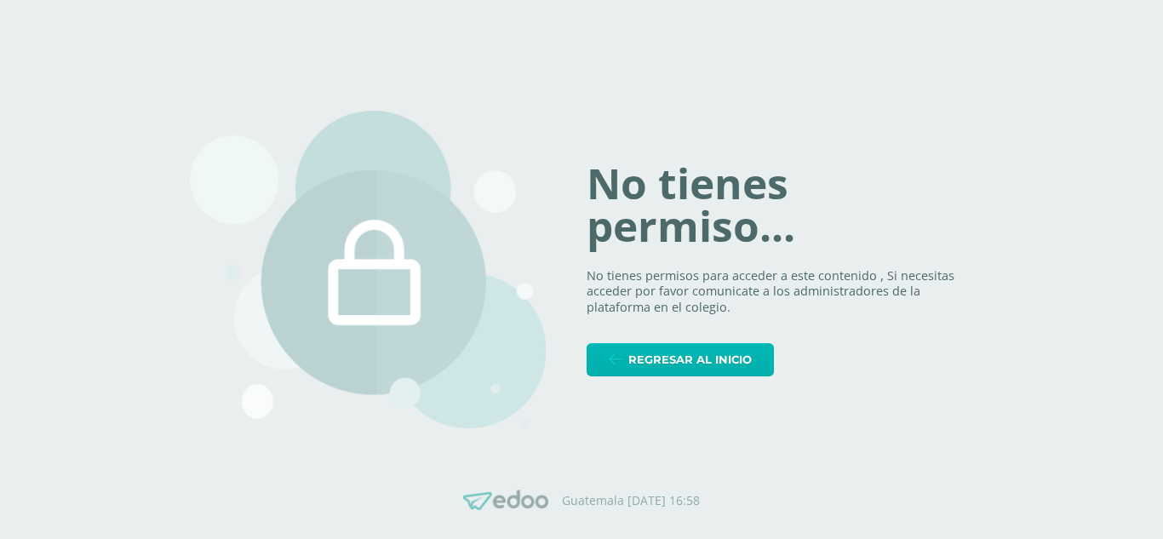
click at [711, 365] on span "Regresar al inicio" at bounding box center [690, 360] width 123 height 32
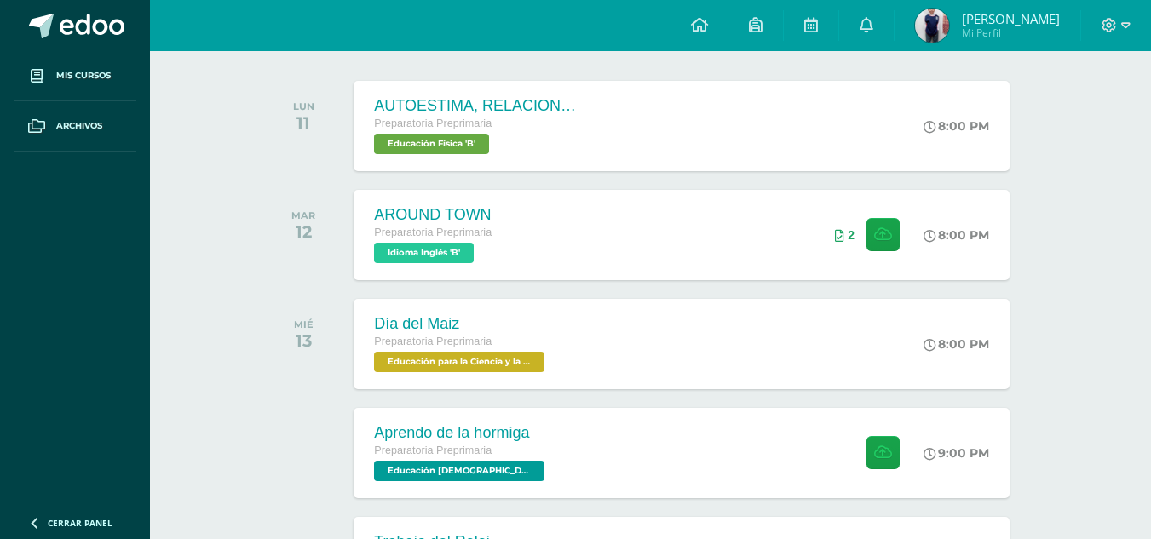
scroll to position [341, 0]
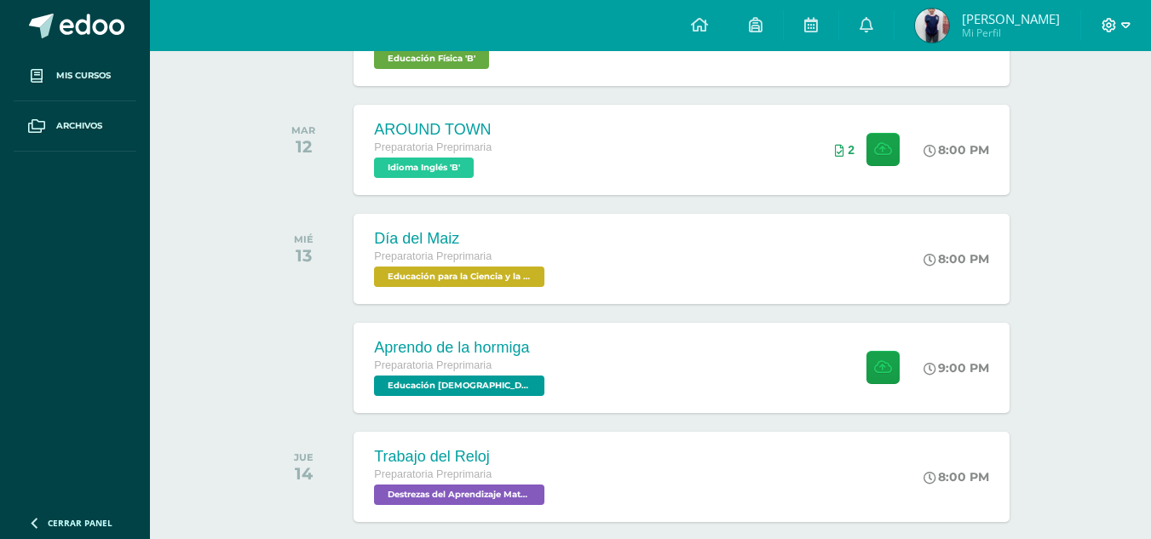
click at [1111, 23] on icon at bounding box center [1108, 25] width 15 height 15
click at [1094, 123] on link "Cerrar sesión" at bounding box center [1063, 116] width 135 height 25
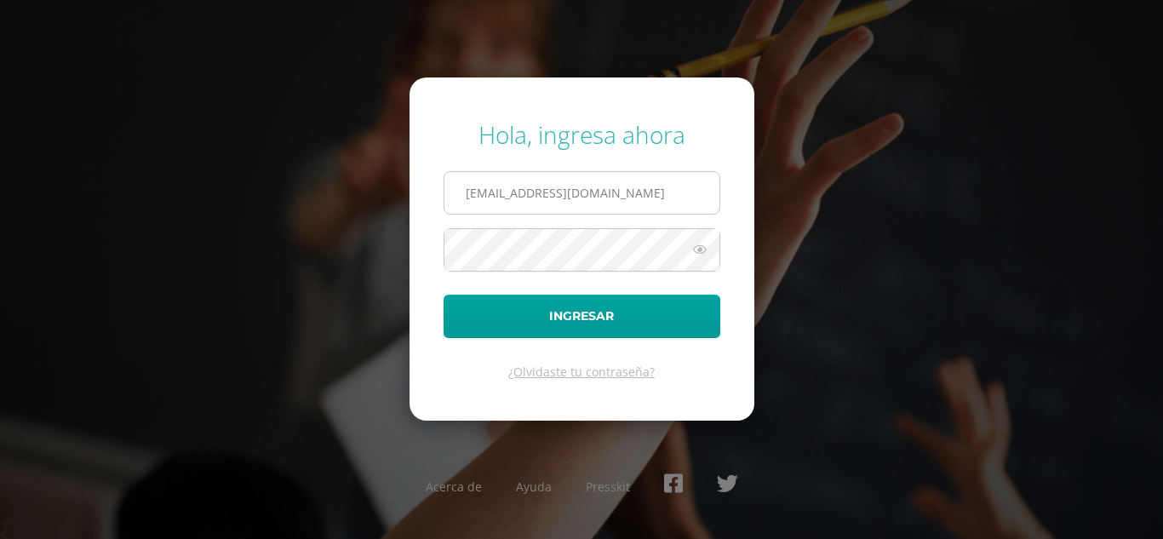
click at [616, 190] on input "468@laestrella.edu.gt" at bounding box center [582, 193] width 275 height 42
type input "yeimisantos607@gmail.com"
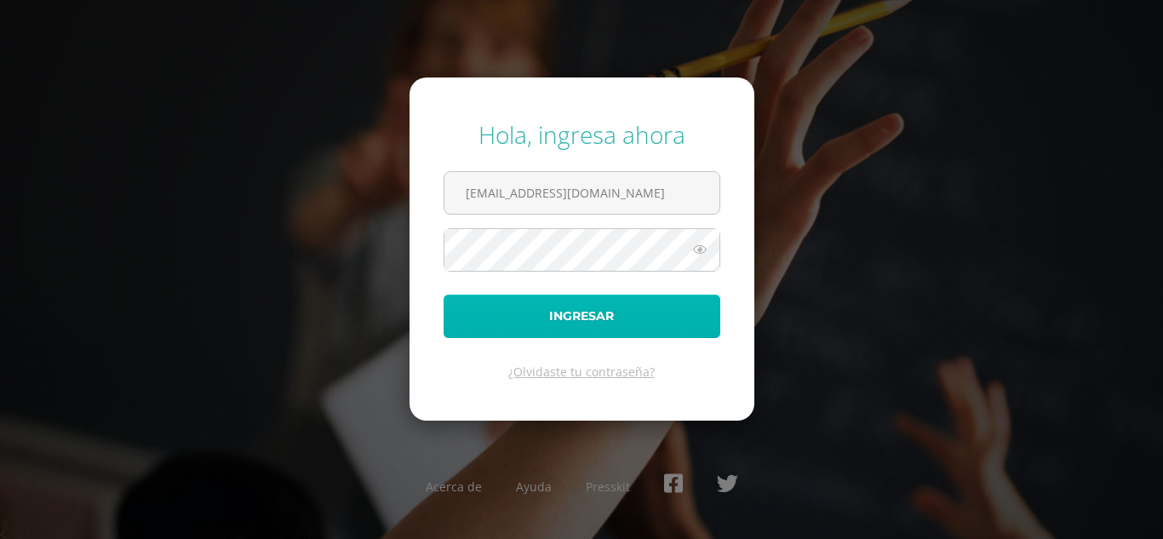
click at [629, 322] on button "Ingresar" at bounding box center [582, 316] width 277 height 43
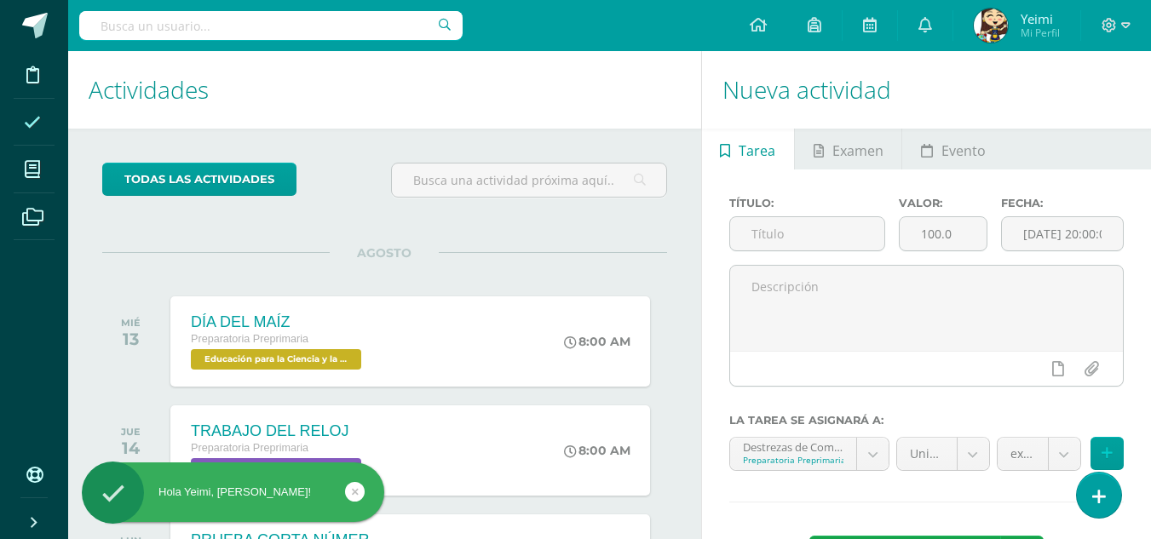
click at [24, 125] on icon at bounding box center [32, 122] width 17 height 17
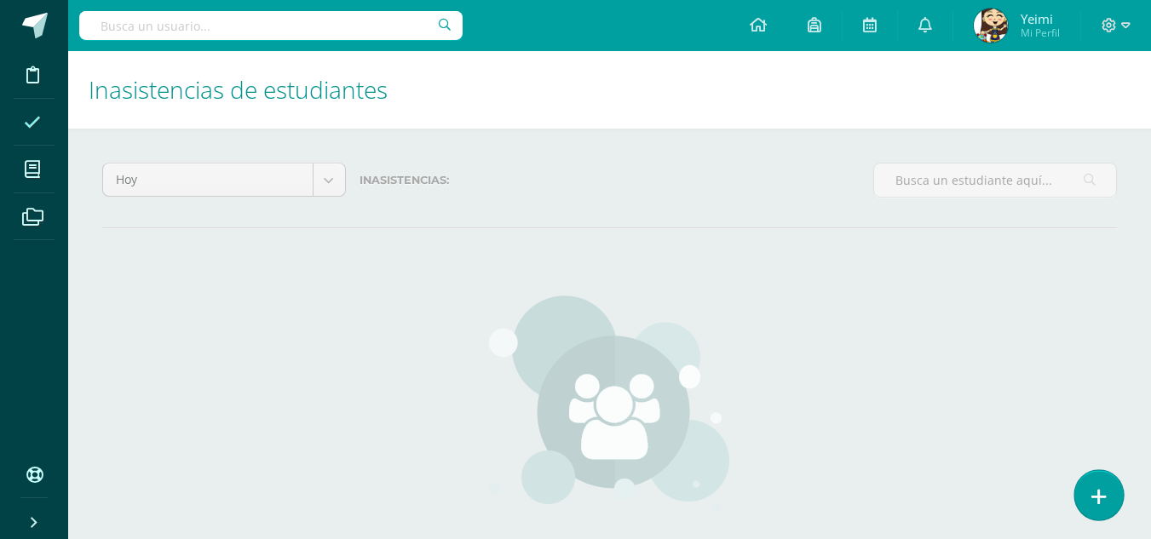
click at [1104, 487] on icon at bounding box center [1098, 497] width 15 height 20
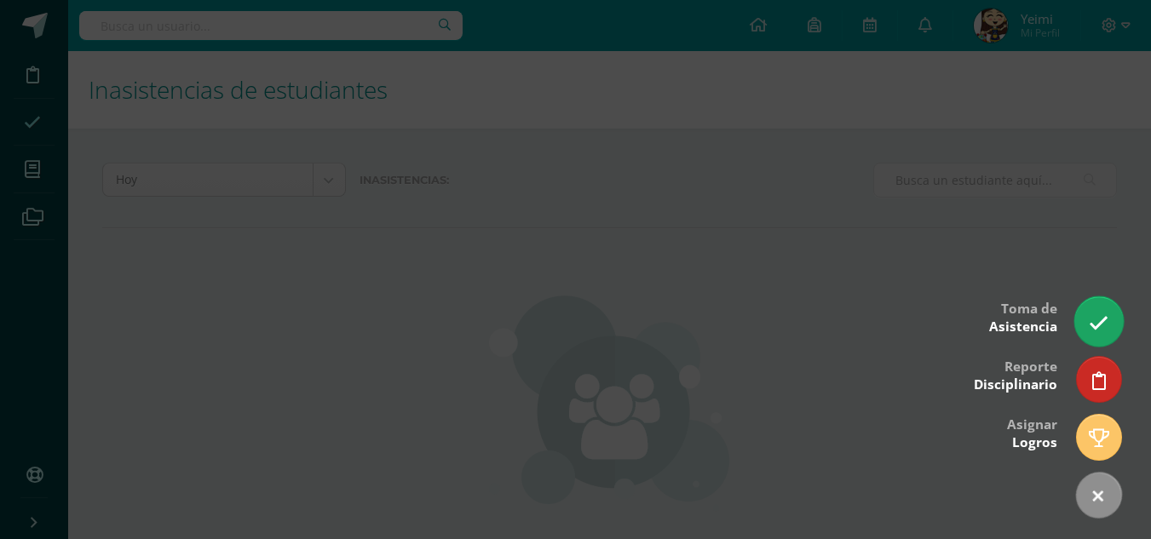
click at [1096, 330] on icon at bounding box center [1098, 323] width 20 height 20
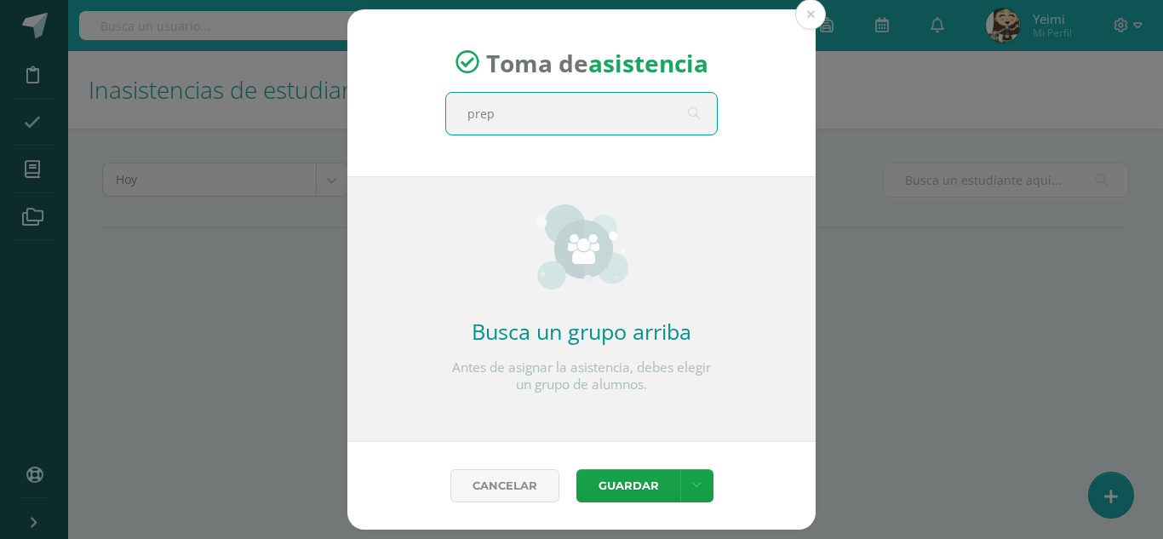
type input "prepa"
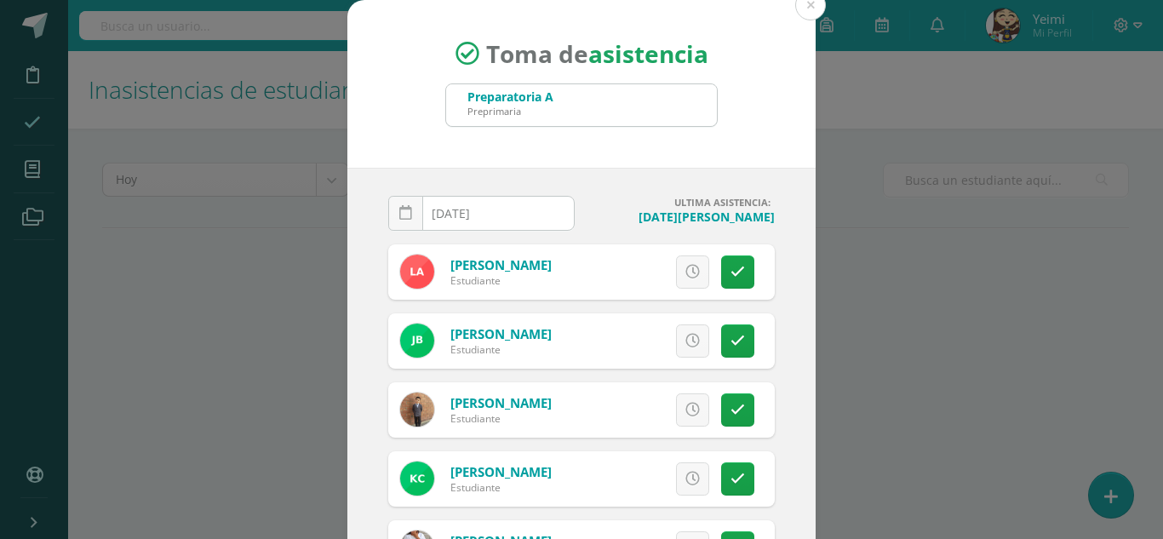
scroll to position [85, 0]
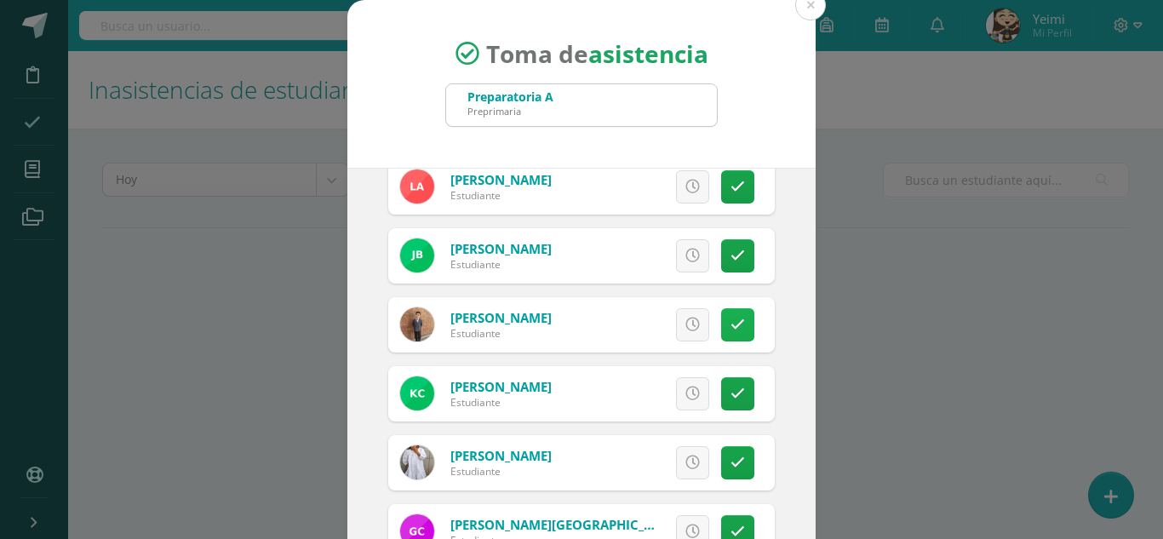
click at [731, 324] on icon at bounding box center [738, 325] width 14 height 14
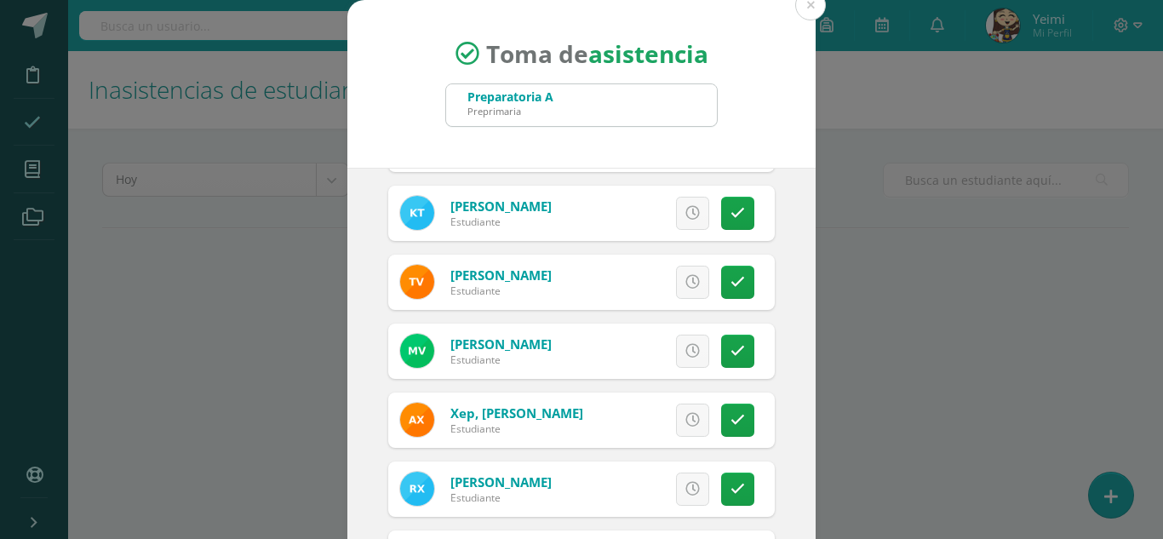
scroll to position [1448, 0]
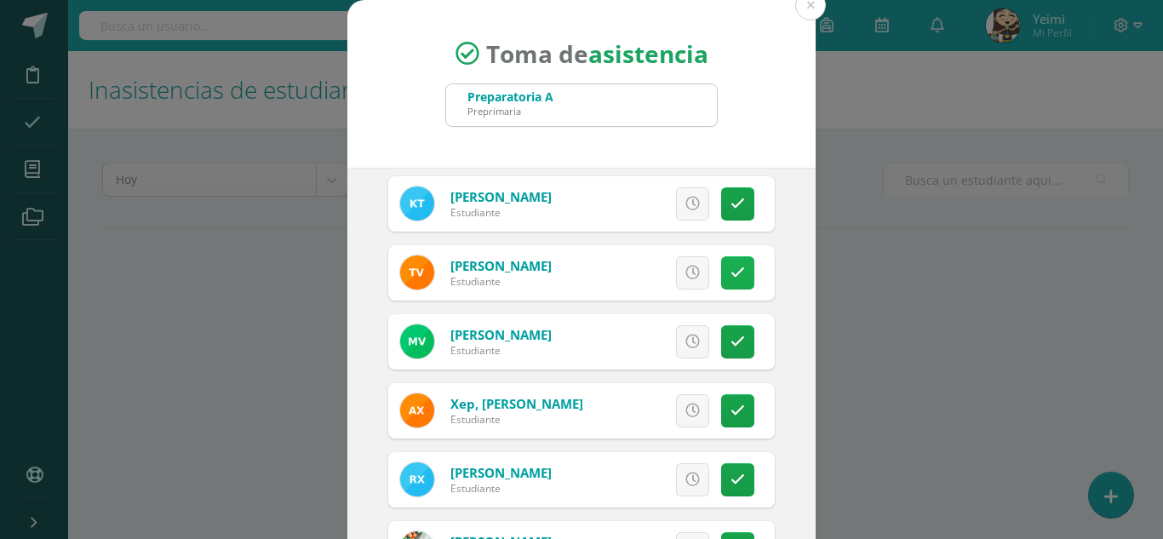
click at [731, 277] on icon at bounding box center [738, 273] width 14 height 14
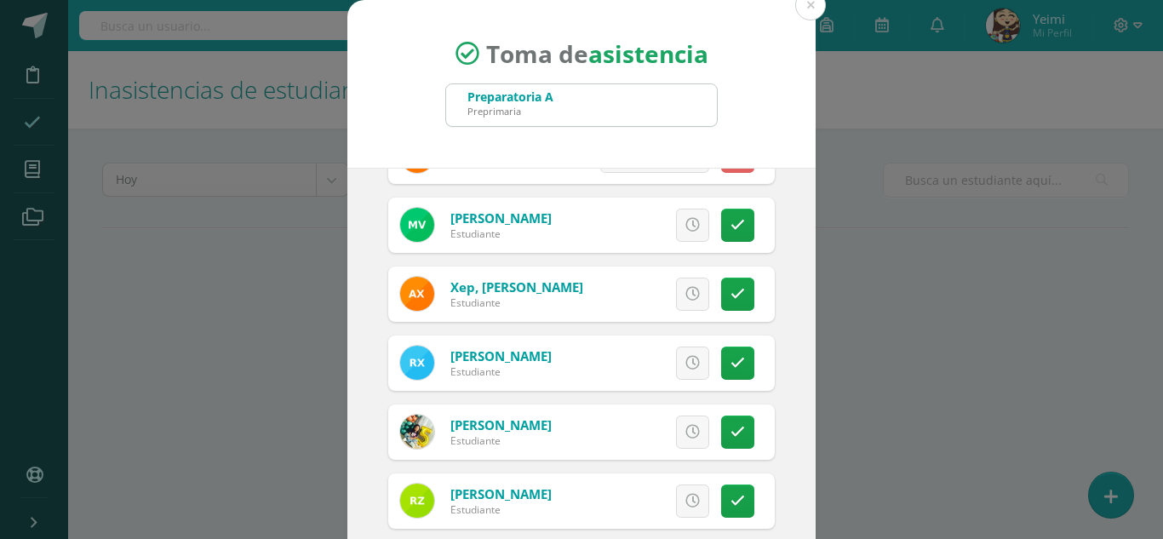
scroll to position [1565, 0]
click at [731, 364] on icon at bounding box center [738, 362] width 14 height 14
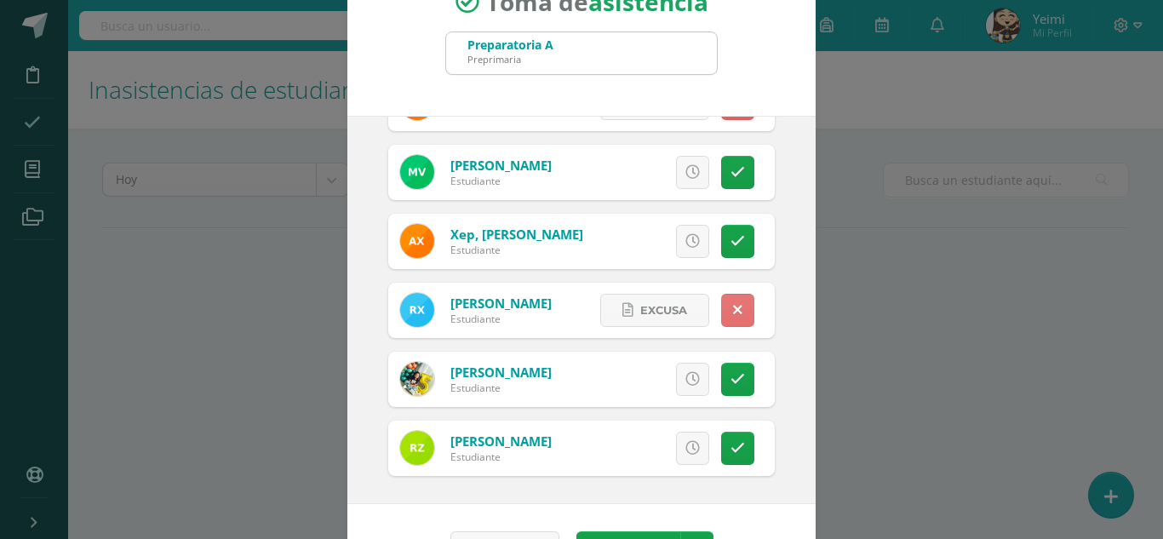
scroll to position [105, 0]
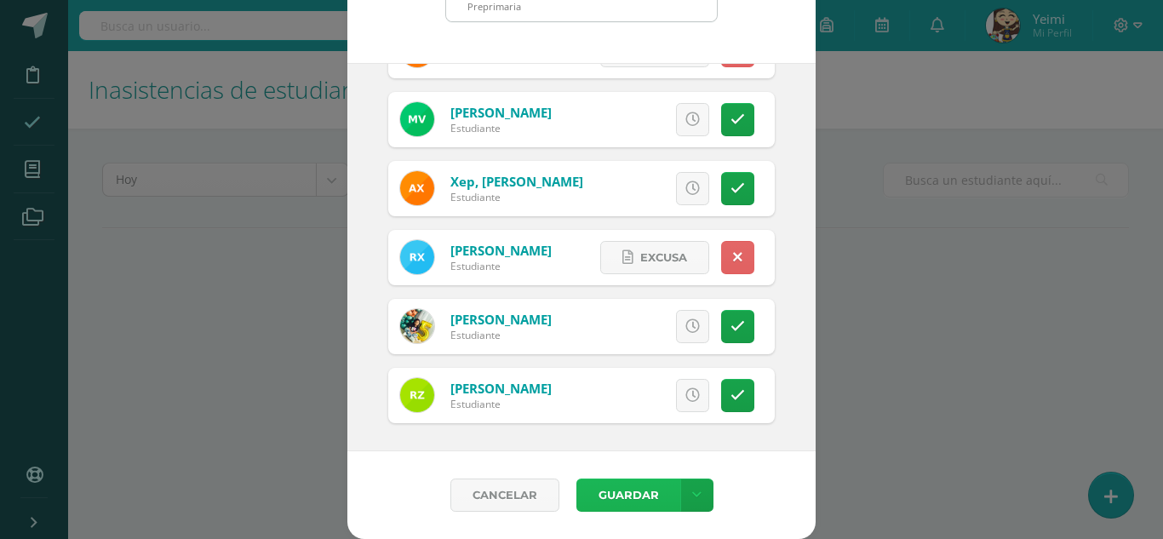
click at [653, 491] on button "Guardar" at bounding box center [629, 495] width 104 height 33
